Goal: Task Accomplishment & Management: Manage account settings

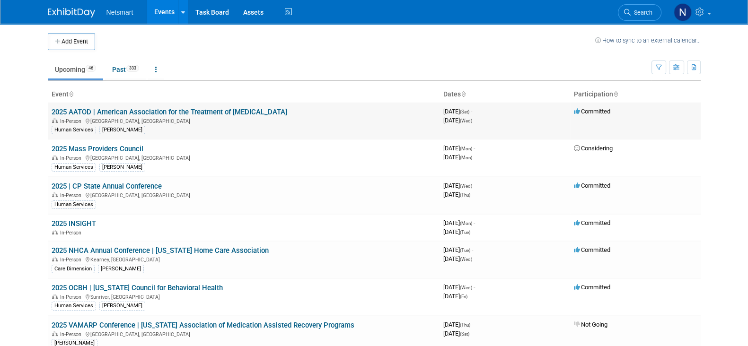
click at [201, 111] on link "2025 AATOD | American Association for the Treatment of [MEDICAL_DATA]" at bounding box center [170, 112] width 236 height 9
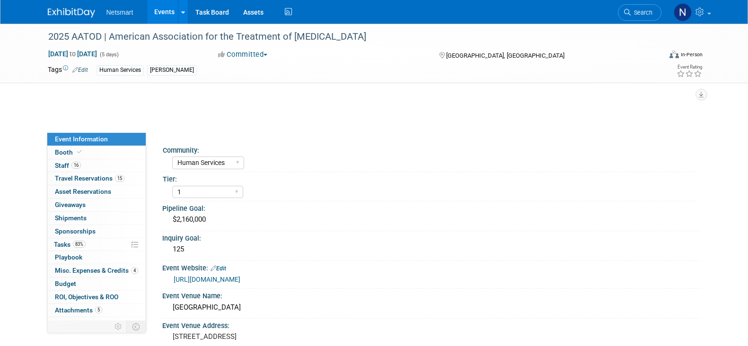
select select "Human Services"
select select "1"
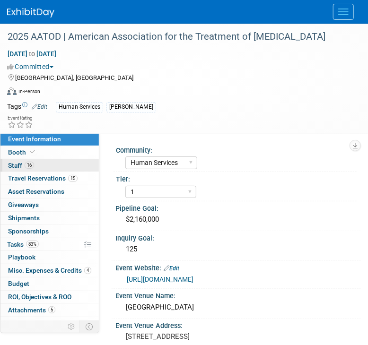
click at [32, 165] on span "16" at bounding box center [29, 165] width 9 height 7
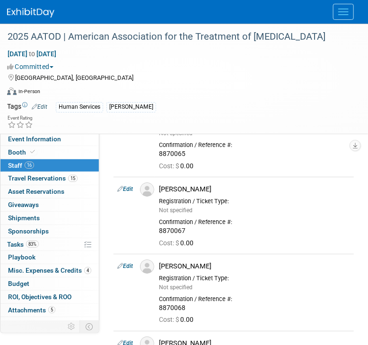
scroll to position [914, 0]
